Goal: Find specific page/section: Find specific page/section

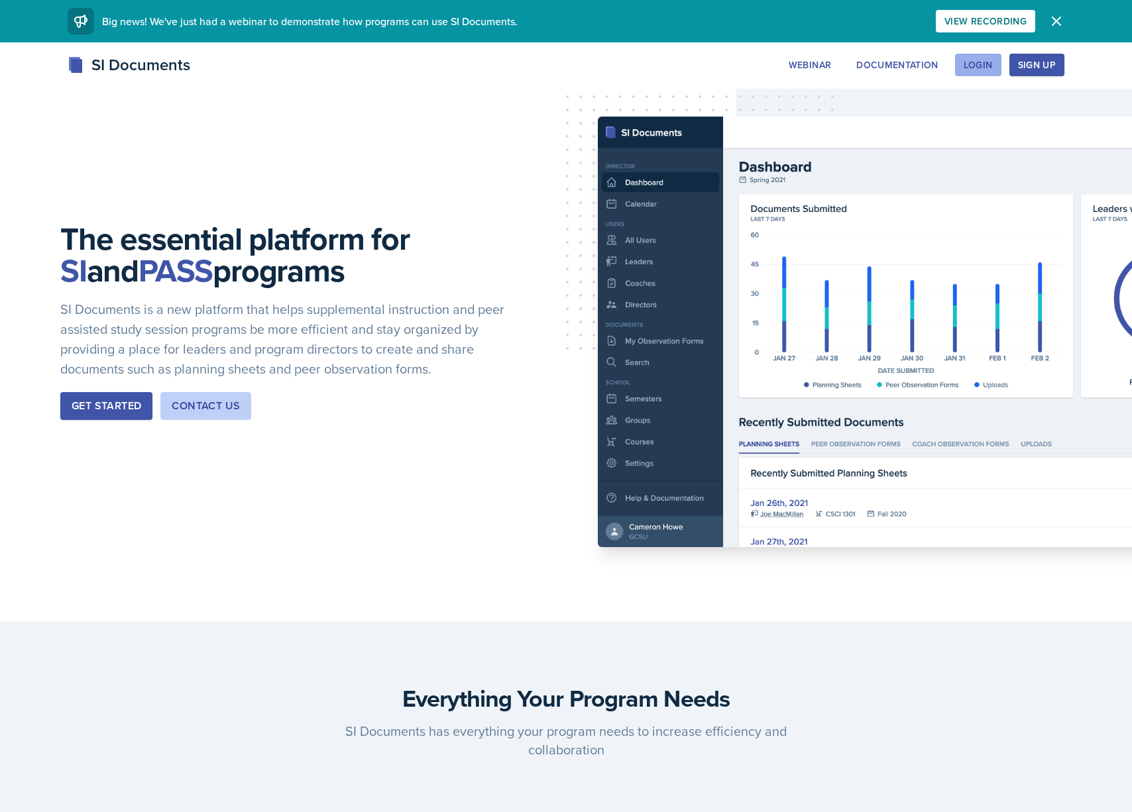
click at [979, 62] on div "Login" at bounding box center [977, 65] width 29 height 11
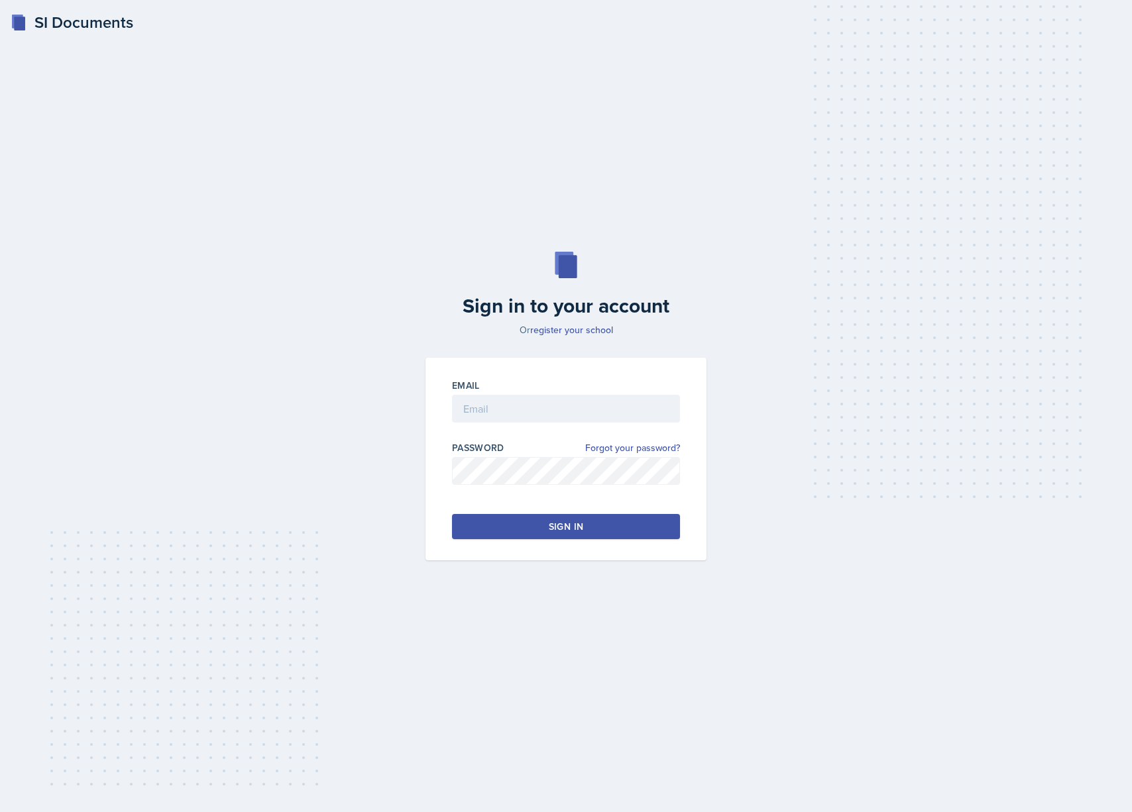
click at [499, 423] on div at bounding box center [566, 429] width 228 height 13
drag, startPoint x: 506, startPoint y: 416, endPoint x: 499, endPoint y: 425, distance: 11.3
type input "[EMAIL_ADDRESS][DOMAIN_NAME]"
click at [482, 531] on button "Sign in" at bounding box center [566, 526] width 228 height 25
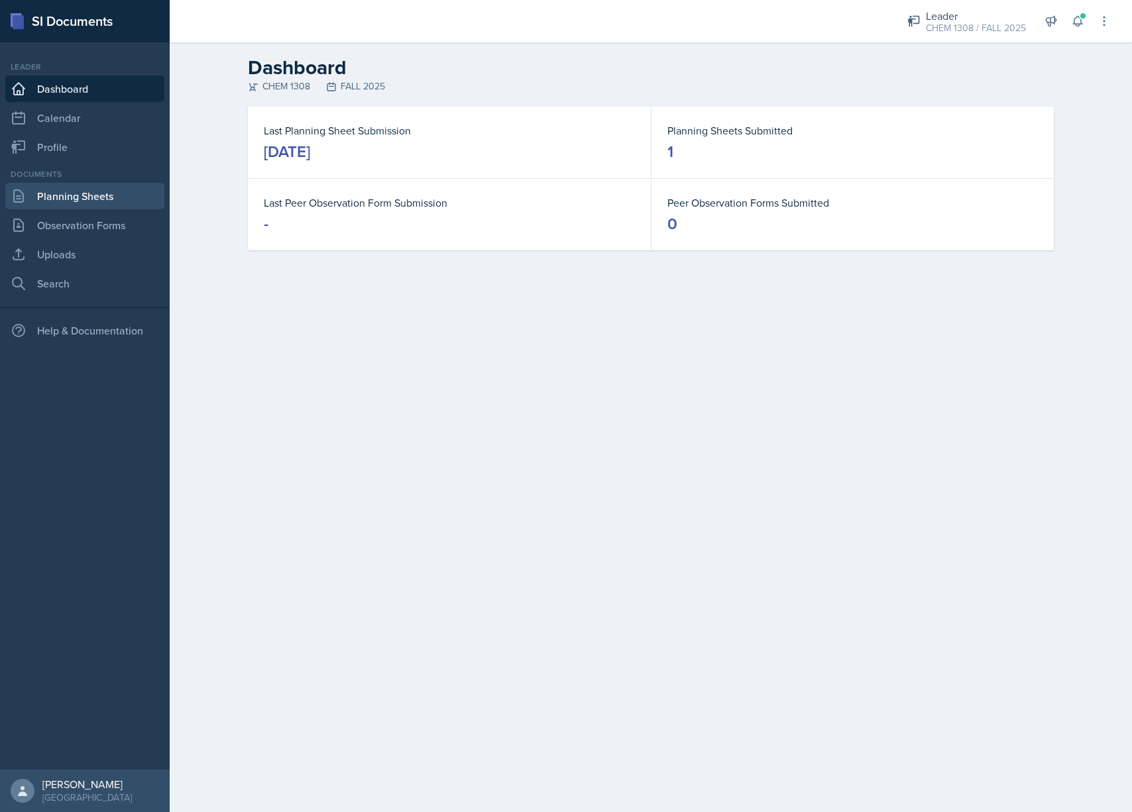
click at [68, 199] on link "Planning Sheets" at bounding box center [84, 196] width 159 height 26
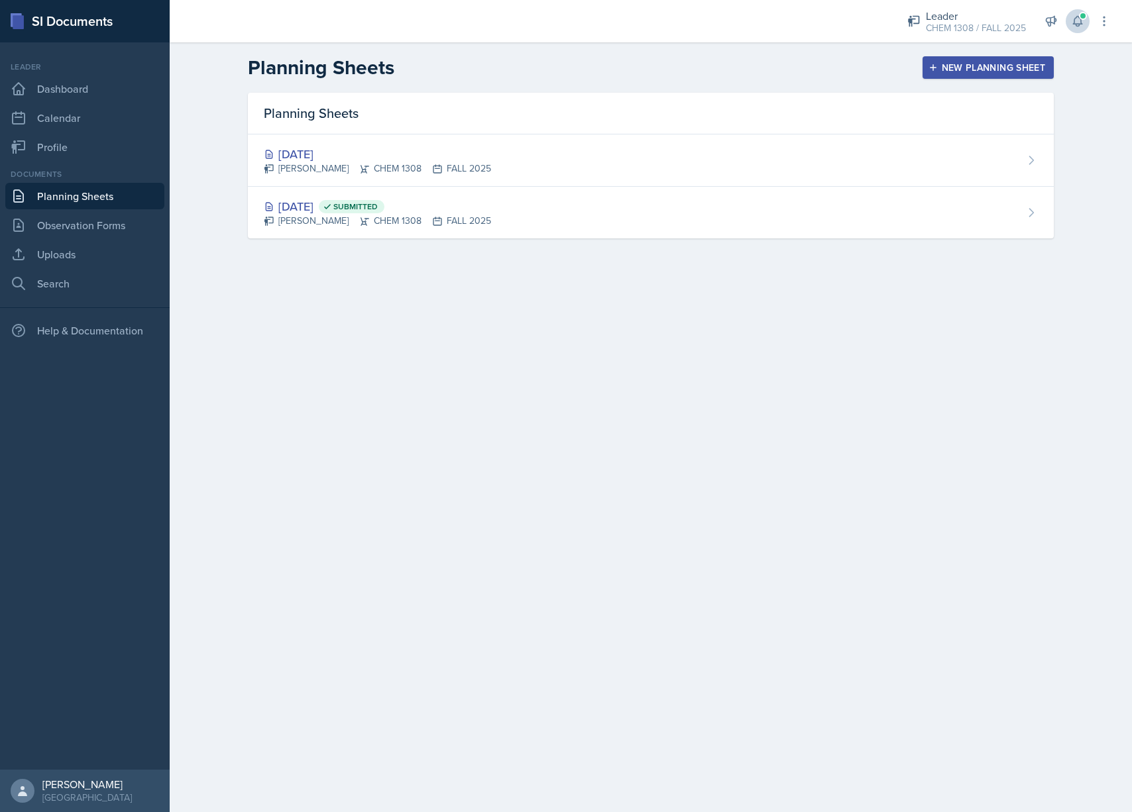
click at [1079, 31] on button at bounding box center [1077, 21] width 24 height 24
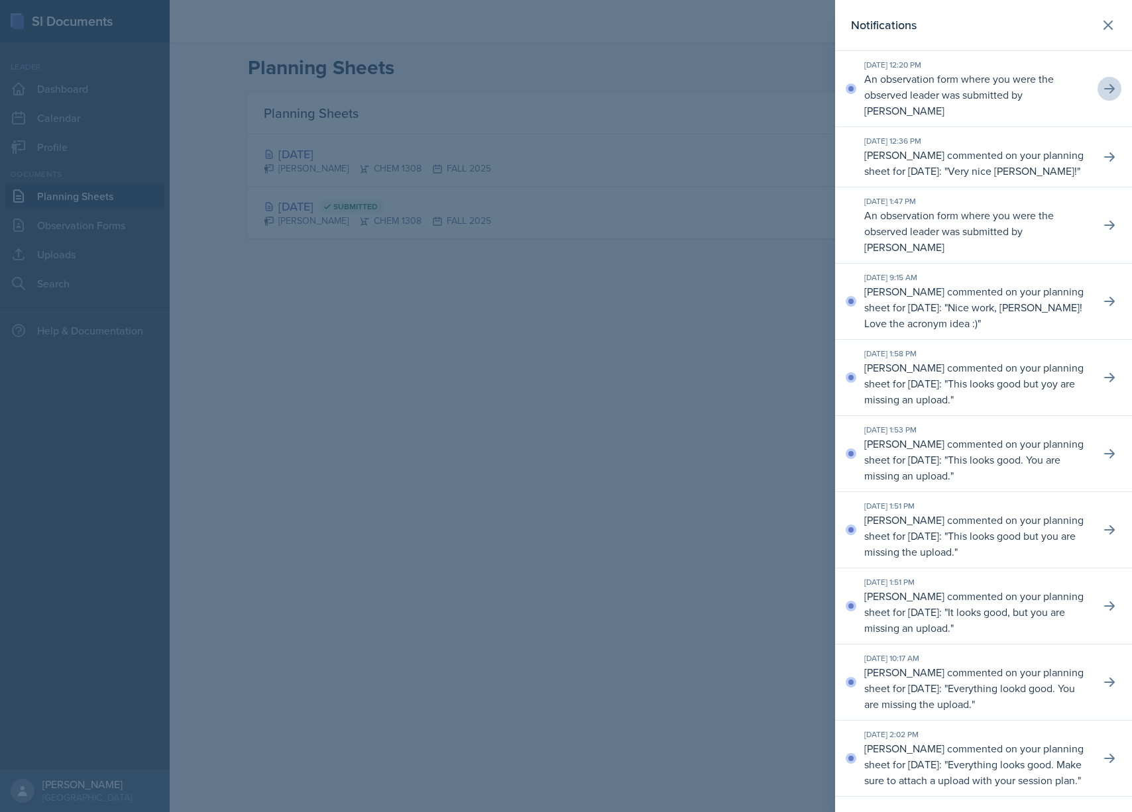
click at [1106, 89] on icon at bounding box center [1109, 88] width 11 height 9
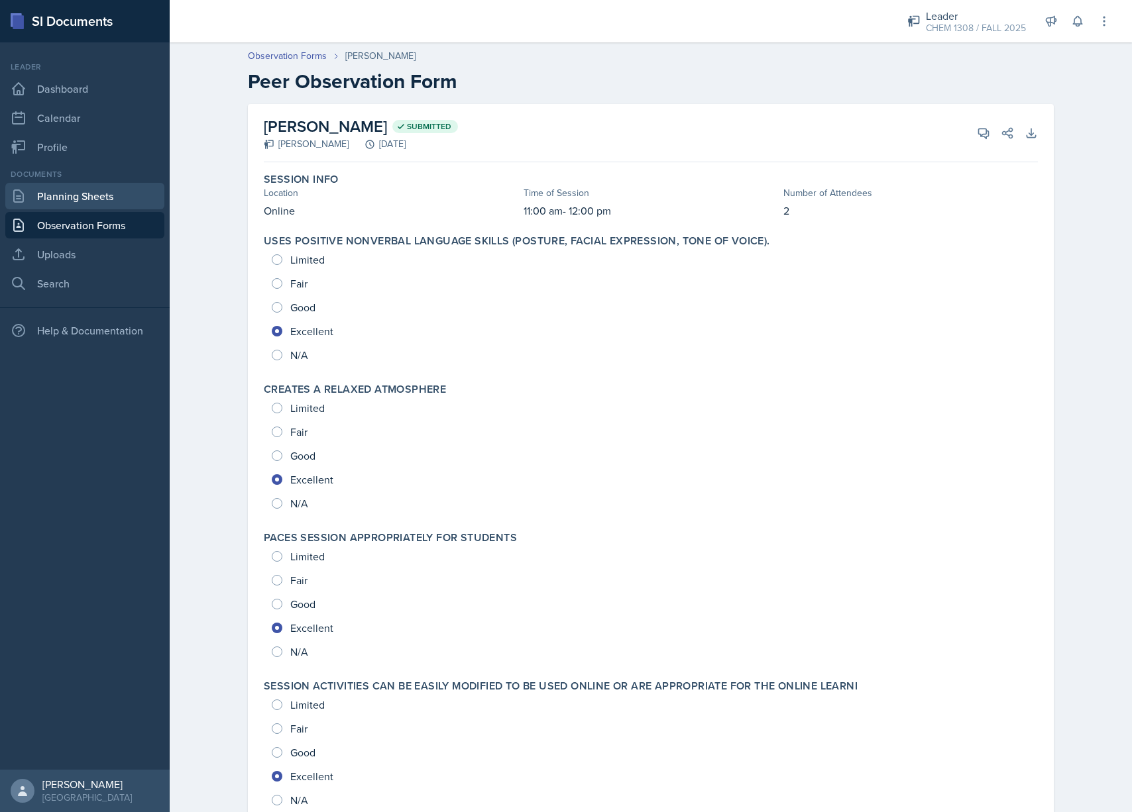
click at [62, 201] on link "Planning Sheets" at bounding box center [84, 196] width 159 height 26
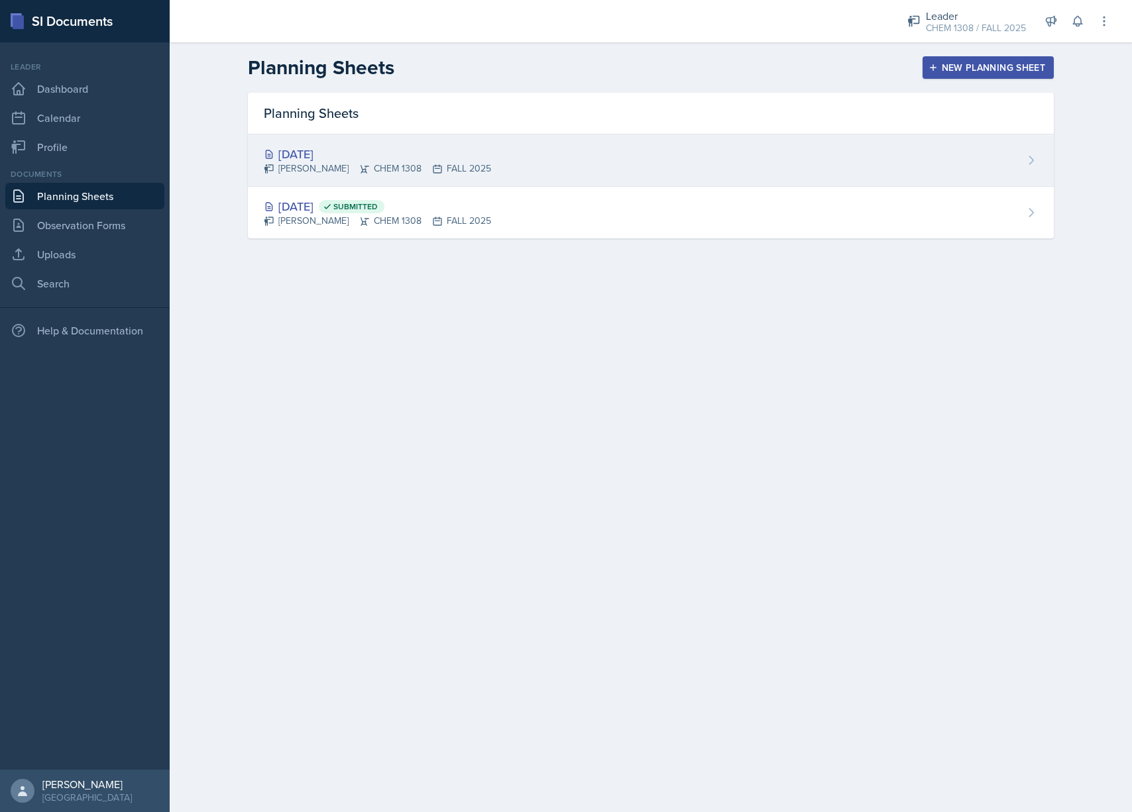
click at [473, 157] on div "[DATE]" at bounding box center [377, 154] width 227 height 18
